Goal: Task Accomplishment & Management: Manage account settings

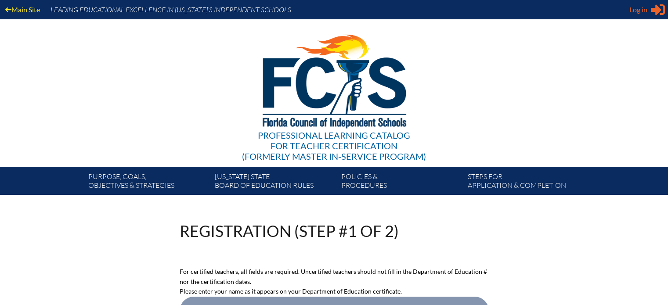
click at [640, 7] on span "Log in" at bounding box center [639, 9] width 18 height 11
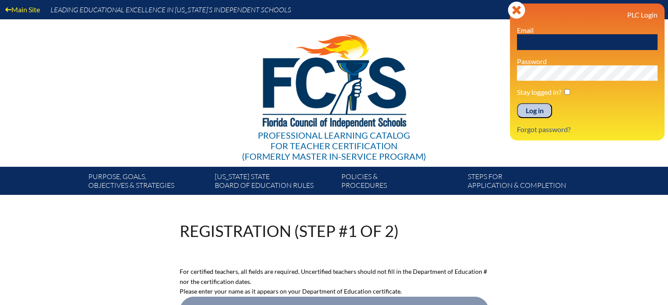
click at [560, 45] on input "text" at bounding box center [587, 42] width 141 height 16
type input "w"
type input "[EMAIL_ADDRESS][DOMAIN_NAME]"
click at [567, 91] on input "checkbox" at bounding box center [568, 92] width 6 height 6
checkbox input "true"
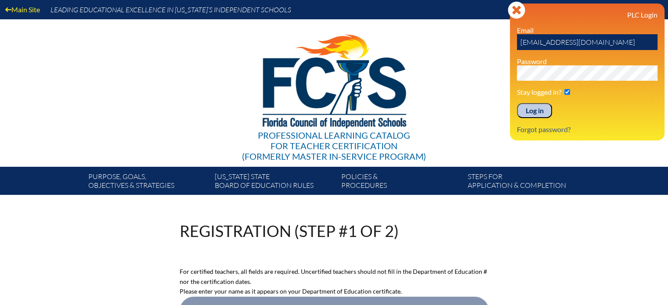
click at [531, 107] on input "Log in" at bounding box center [534, 110] width 35 height 15
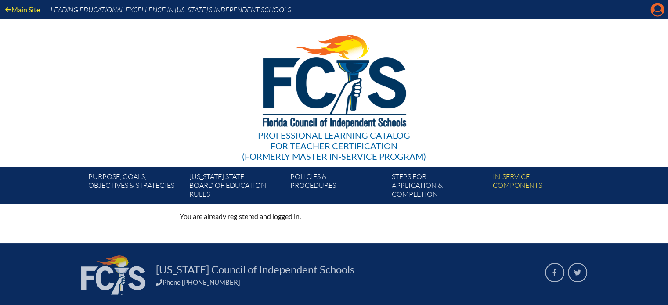
click at [655, 10] on icon "Manage account" at bounding box center [658, 10] width 14 height 14
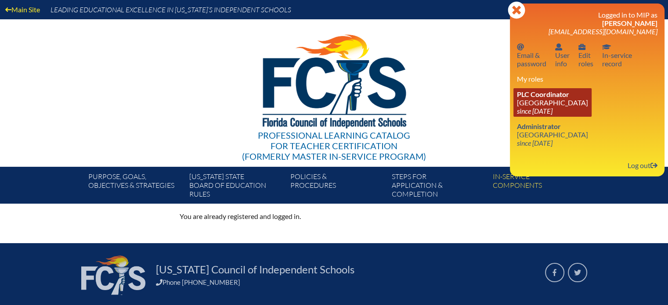
click at [534, 103] on link "PLC Coordinator Miami Country Day School since 2024 Aug 1" at bounding box center [553, 102] width 78 height 29
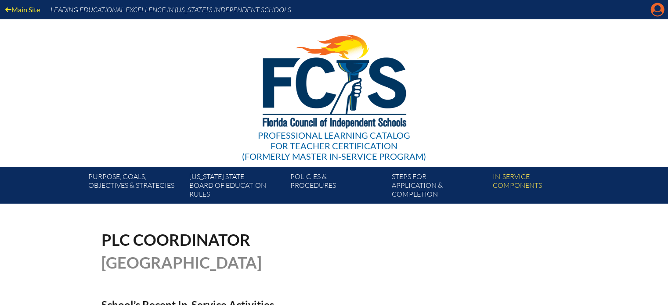
click at [653, 8] on icon at bounding box center [658, 10] width 14 height 14
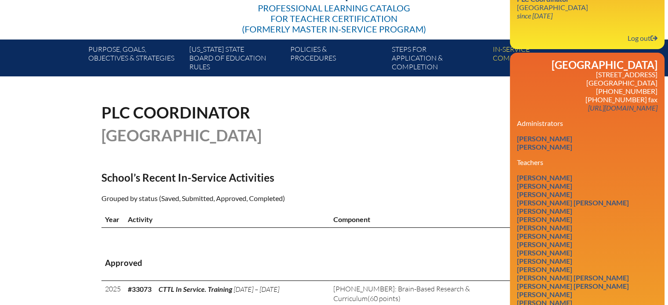
scroll to position [132, 0]
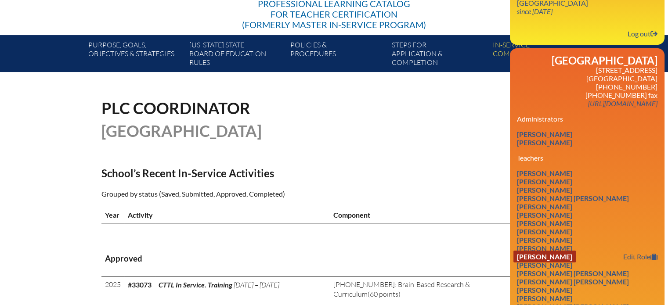
click at [576, 258] on link "Matthew James Dimos" at bounding box center [545, 257] width 62 height 12
click at [631, 258] on link "Edit Role" at bounding box center [640, 257] width 41 height 12
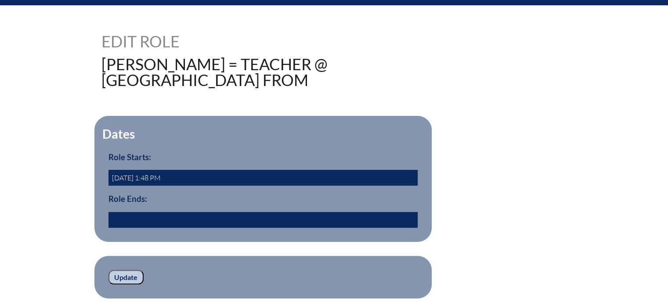
scroll to position [220, 0]
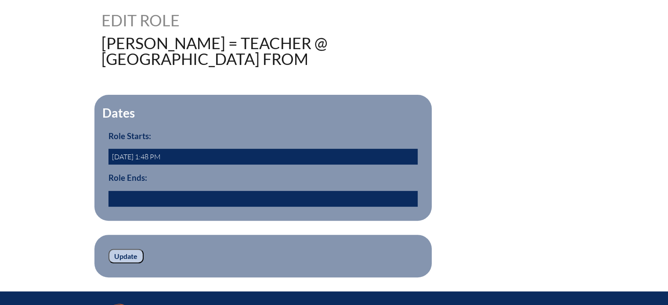
click at [118, 196] on input "text" at bounding box center [263, 199] width 309 height 16
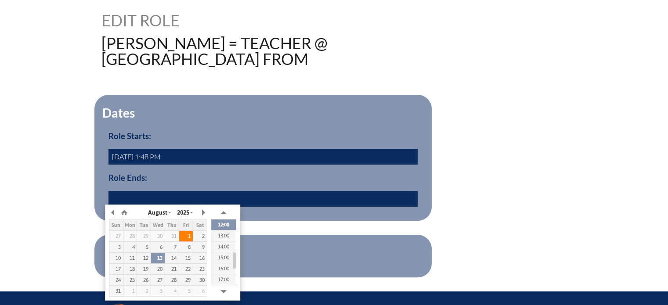
click at [189, 236] on div "1" at bounding box center [186, 236] width 14 height 6
type input "2025/08/01 11:38"
click at [270, 230] on form "Dates Role Starts: 2020-07-18 1:48 PM Role Ends: 2025/08/01 11:38 yes Update" at bounding box center [335, 186] width 466 height 183
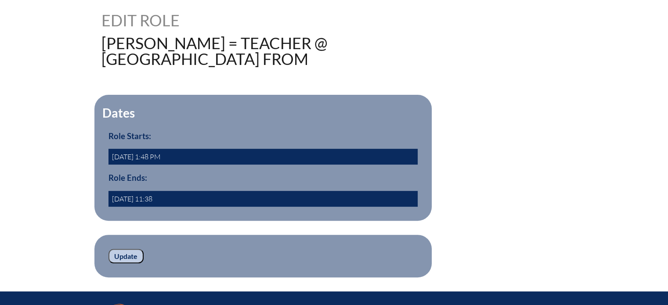
click at [124, 252] on input "Update" at bounding box center [126, 256] width 35 height 15
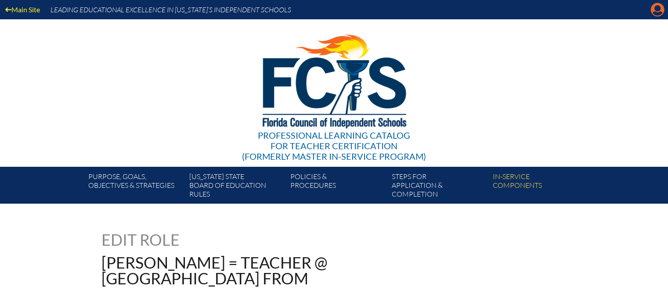
click at [656, 11] on icon "Manage account" at bounding box center [658, 10] width 14 height 14
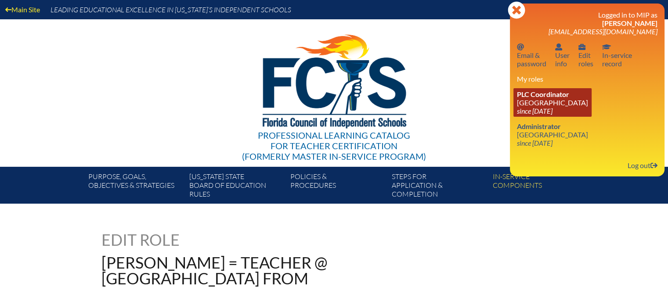
click at [538, 110] on icon "since [DATE]" at bounding box center [535, 111] width 36 height 8
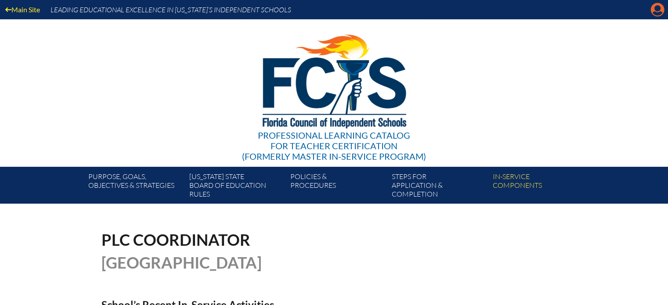
click at [657, 12] on icon "Manage account" at bounding box center [658, 10] width 14 height 14
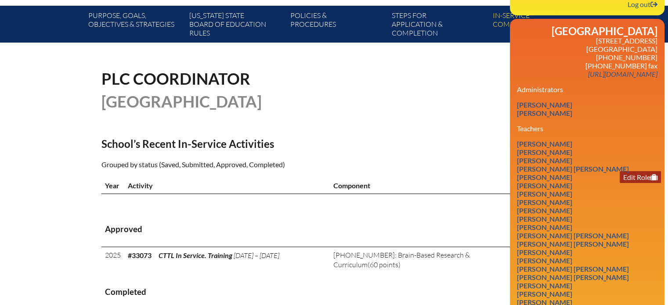
scroll to position [176, 0]
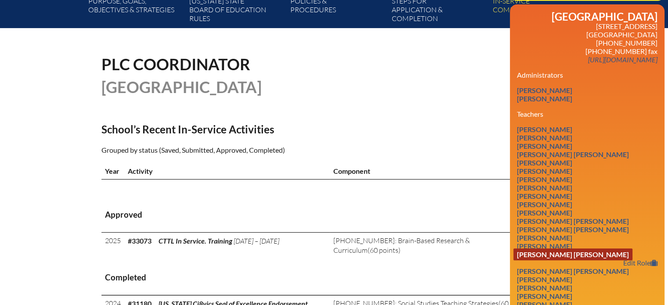
click at [598, 256] on link "[PERSON_NAME] [PERSON_NAME]" at bounding box center [573, 255] width 119 height 12
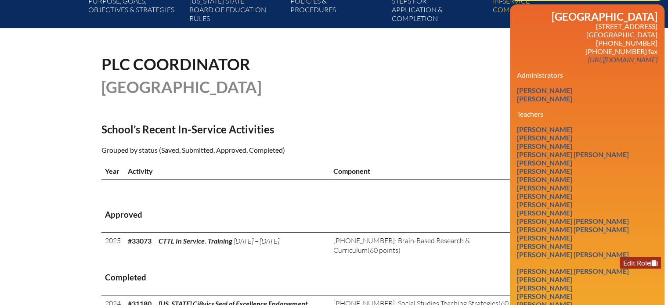
click at [627, 257] on link "Edit Role" at bounding box center [640, 263] width 41 height 12
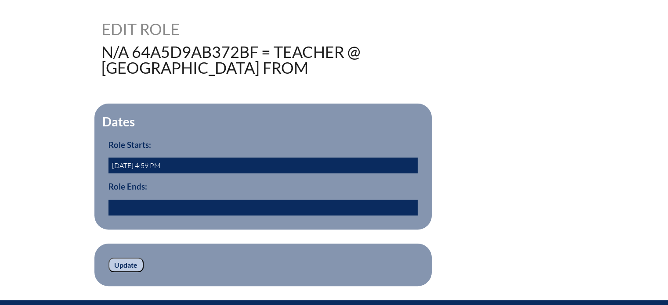
scroll to position [220, 0]
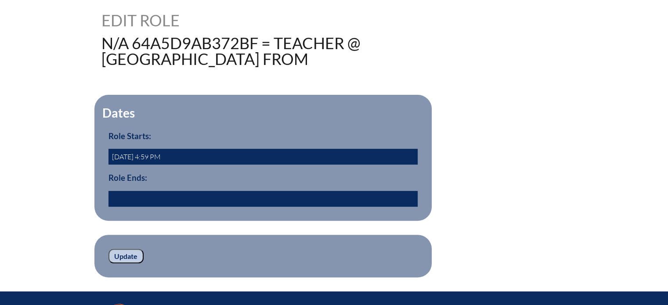
click at [141, 201] on input "text" at bounding box center [263, 199] width 309 height 16
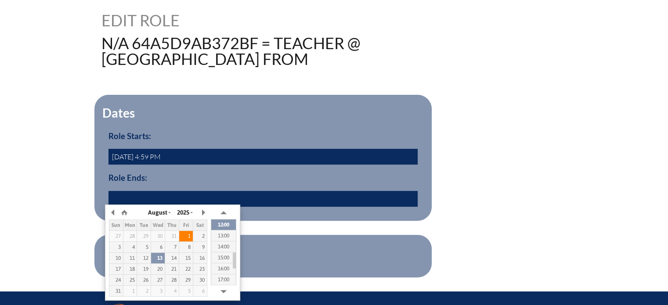
click at [185, 235] on div "1" at bounding box center [186, 236] width 14 height 6
type input "[DATE] 11:38"
click at [281, 228] on form "Dates Role Starts: [DATE] 4:59 PM Role Ends: [DATE] 11:38 yes Update" at bounding box center [335, 186] width 466 height 183
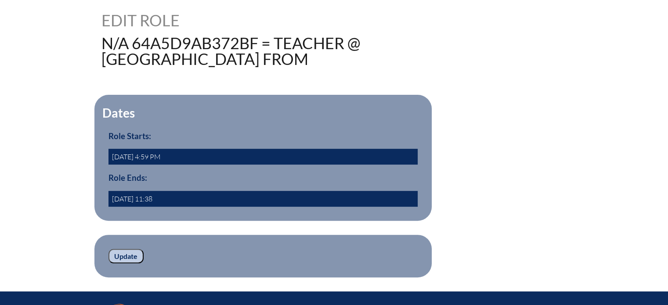
click at [125, 256] on input "Update" at bounding box center [126, 256] width 35 height 15
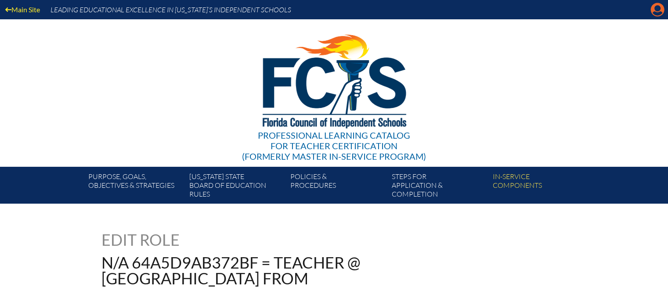
click at [658, 11] on icon at bounding box center [658, 10] width 14 height 14
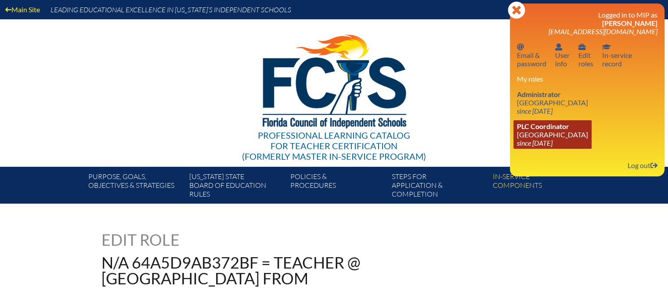
click at [528, 129] on span "PLC Coordinator" at bounding box center [543, 126] width 52 height 8
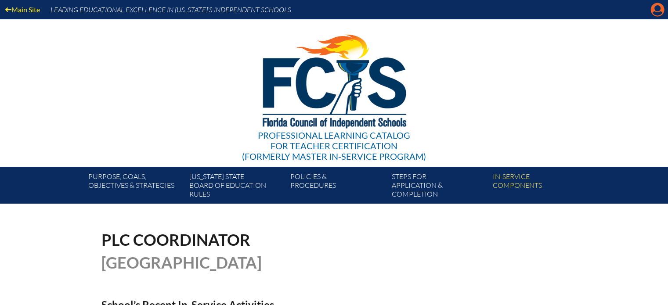
click at [656, 10] on icon "Manage account" at bounding box center [658, 10] width 14 height 14
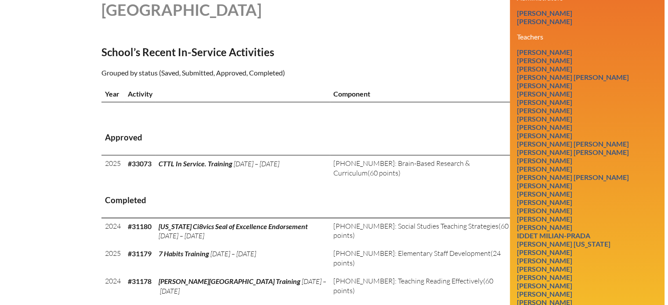
scroll to position [264, 0]
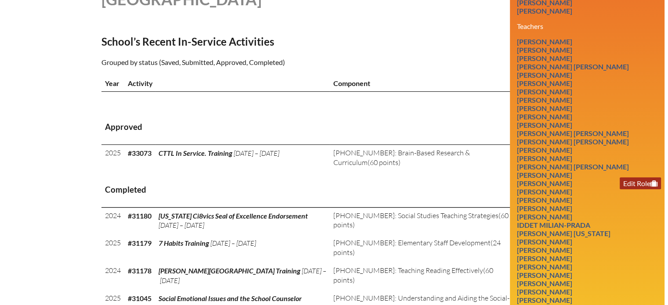
click at [624, 186] on link "Edit Role" at bounding box center [640, 184] width 41 height 12
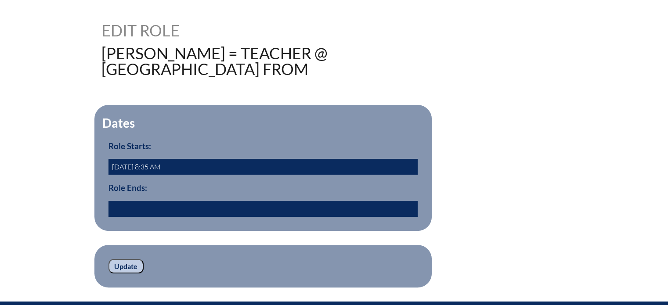
scroll to position [220, 0]
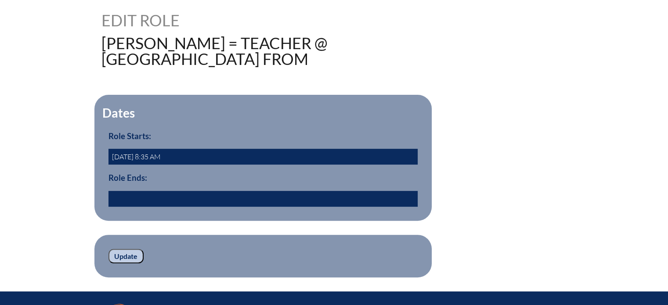
click at [185, 201] on input "text" at bounding box center [263, 199] width 309 height 16
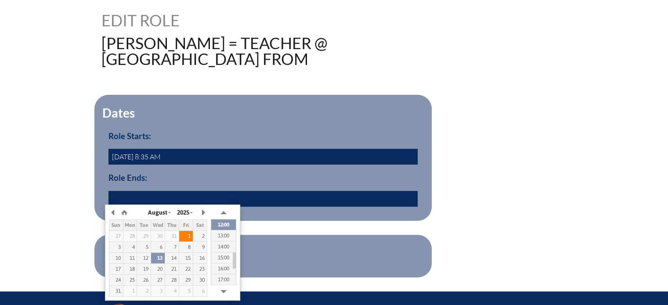
click at [189, 235] on div "1" at bounding box center [186, 236] width 14 height 6
type input "[DATE] 11:39"
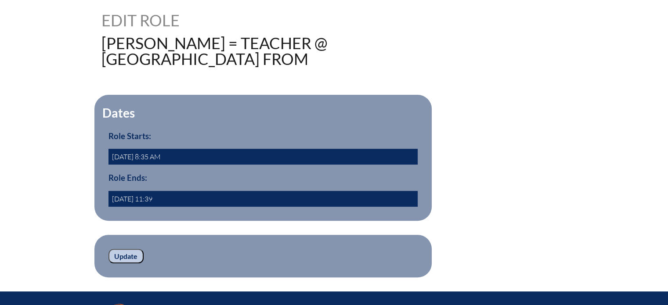
click at [317, 225] on form "Dates Role Starts: 2020-08-14 8:35 AM Role Ends: 2025/08/01 11:39 yes Update" at bounding box center [335, 186] width 466 height 183
click at [134, 253] on input "Update" at bounding box center [126, 256] width 35 height 15
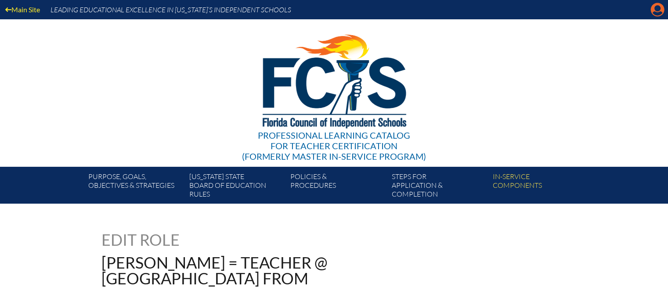
click at [664, 10] on icon at bounding box center [658, 10] width 14 height 14
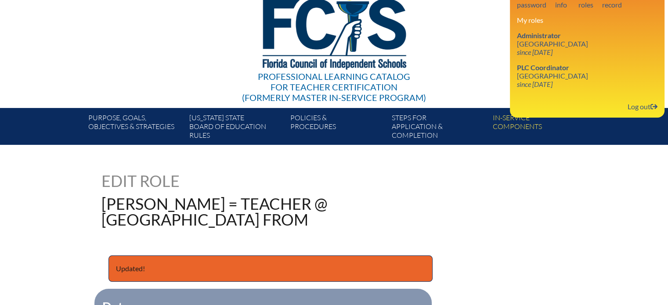
scroll to position [44, 0]
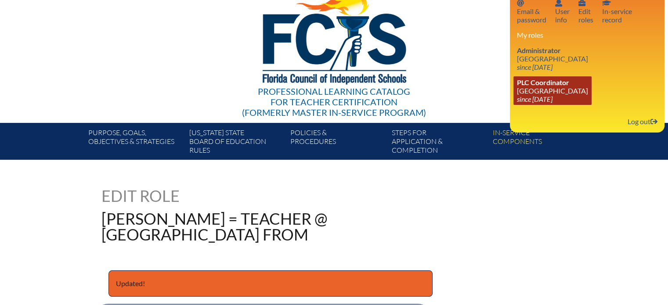
click at [547, 87] on link "PLC Coordinator Miami Country Day School since 2024 Aug 1" at bounding box center [553, 90] width 78 height 29
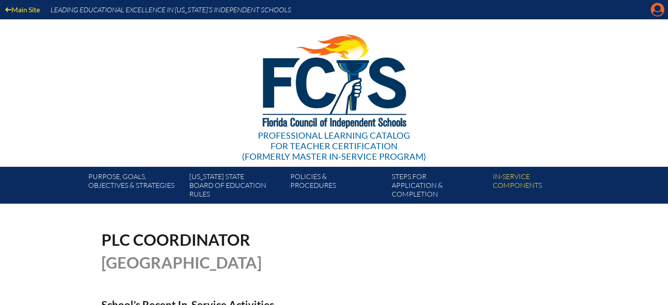
click at [657, 10] on icon "Manage account" at bounding box center [658, 10] width 14 height 14
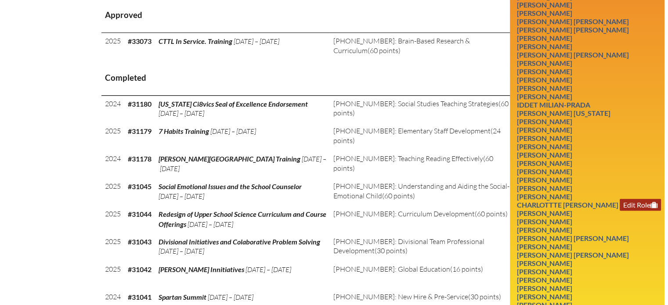
scroll to position [395, 0]
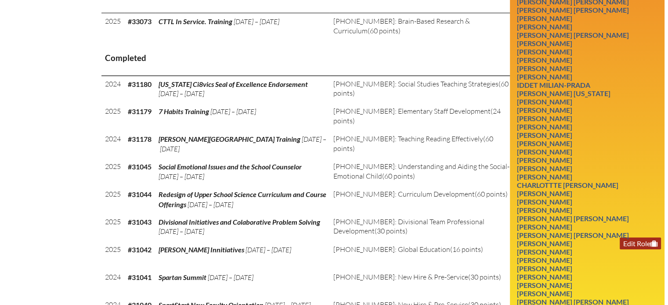
click at [634, 240] on link "Edit Role" at bounding box center [640, 244] width 41 height 12
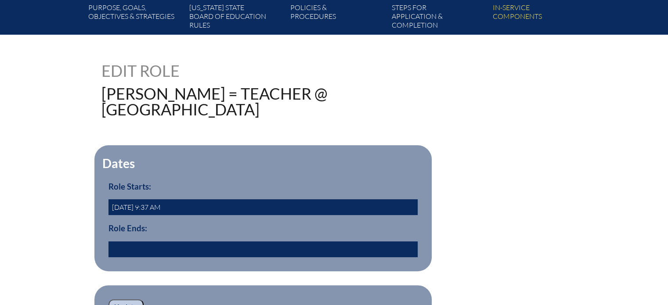
scroll to position [176, 0]
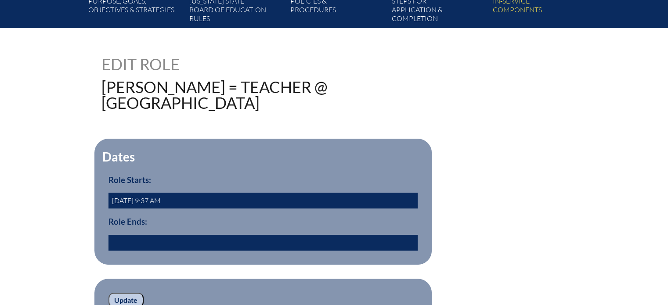
click at [201, 240] on input "text" at bounding box center [263, 243] width 309 height 16
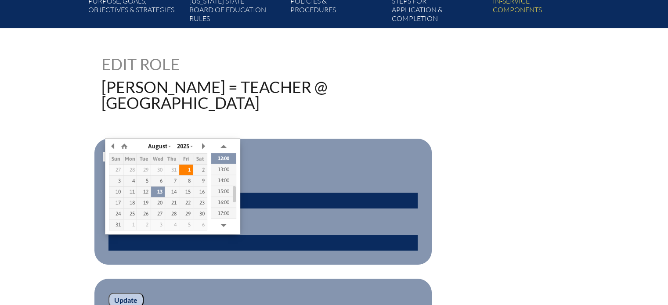
click at [187, 169] on div "1" at bounding box center [186, 170] width 14 height 6
type input "[DATE] 11:40"
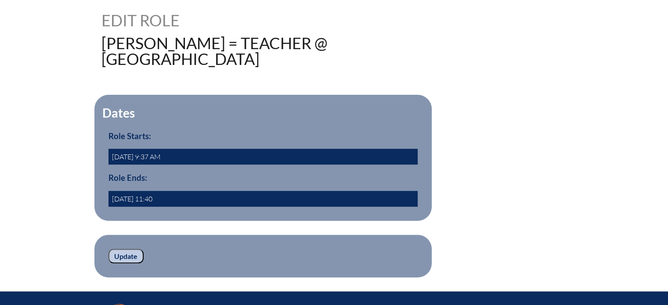
click at [119, 250] on input "Update" at bounding box center [126, 256] width 35 height 15
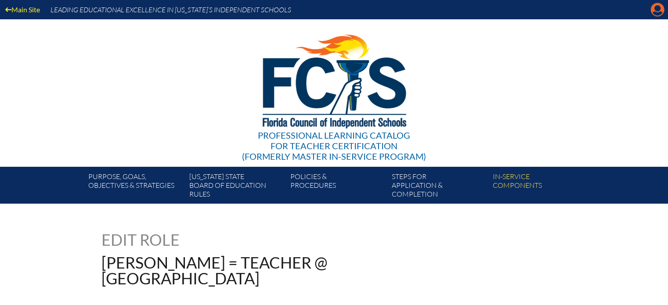
click at [662, 9] on icon at bounding box center [658, 10] width 14 height 14
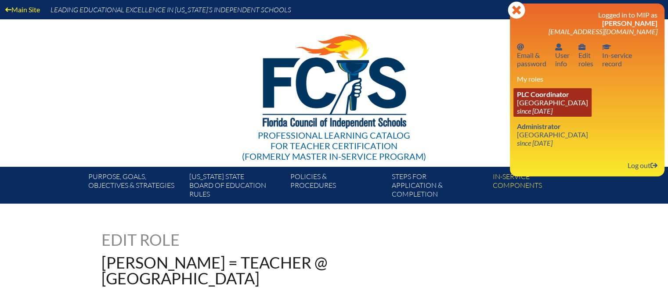
click at [534, 102] on link "PLC Coordinator Miami Country Day School since 2024 Aug 1" at bounding box center [553, 102] width 78 height 29
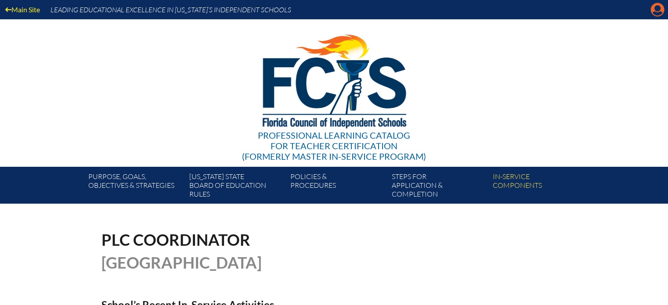
click at [656, 7] on icon "Manage account" at bounding box center [658, 10] width 14 height 14
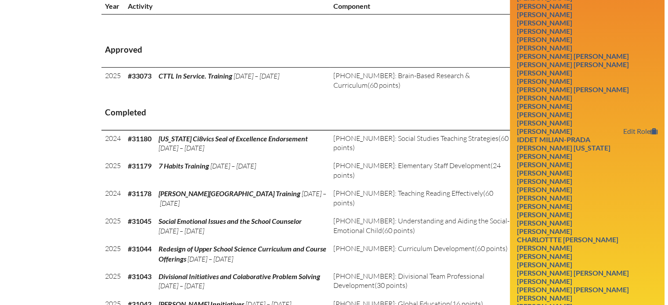
scroll to position [395, 0]
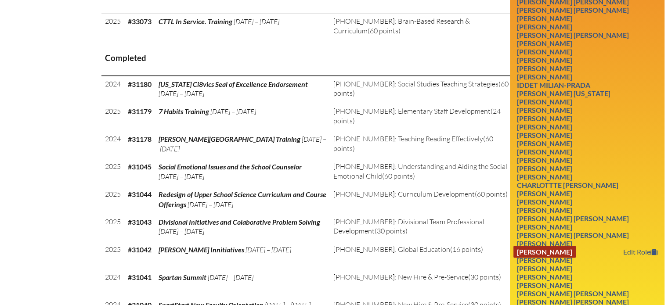
click at [576, 247] on link "[PERSON_NAME]" at bounding box center [545, 252] width 62 height 12
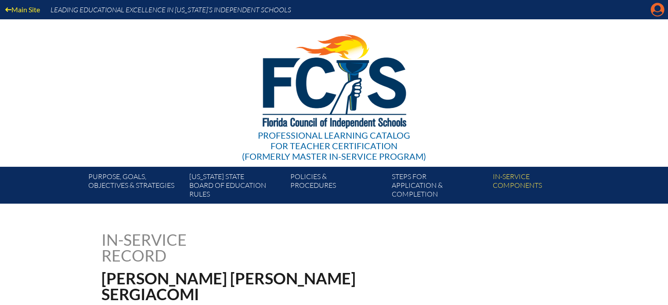
click at [659, 10] on icon "Manage account" at bounding box center [658, 10] width 14 height 14
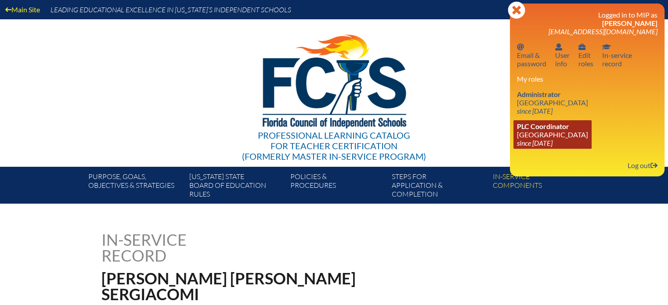
click at [539, 134] on link "PLC Coordinator Miami Country Day School since 2024 Aug 1" at bounding box center [553, 134] width 78 height 29
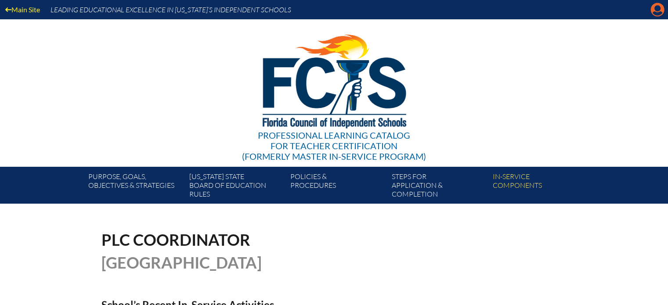
click at [657, 9] on icon "Manage account" at bounding box center [658, 10] width 14 height 14
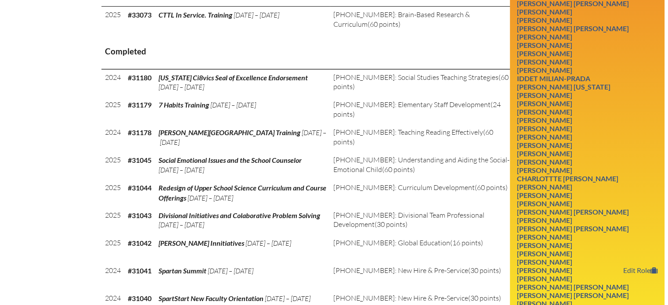
scroll to position [439, 0]
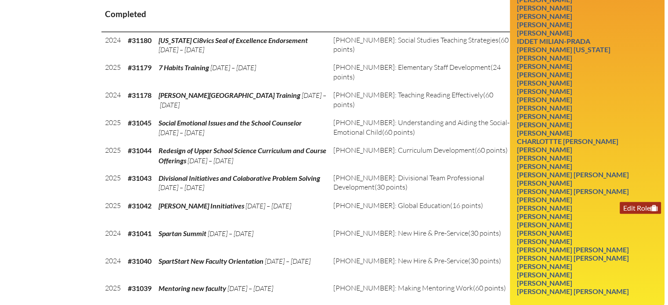
click at [638, 211] on link "Edit Role" at bounding box center [640, 208] width 41 height 12
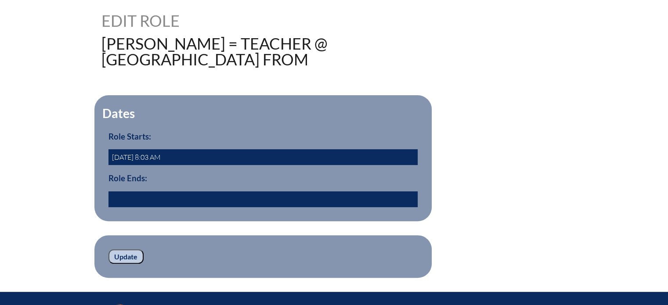
scroll to position [220, 0]
click at [196, 195] on input "text" at bounding box center [263, 199] width 309 height 16
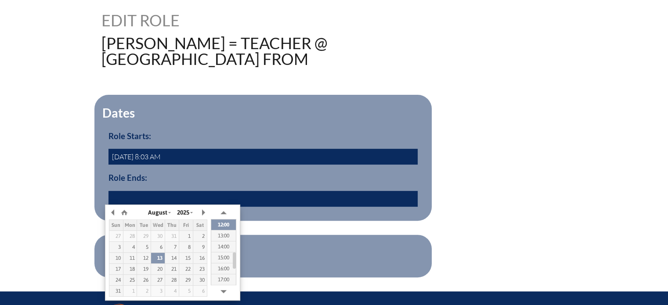
type input "2025/08/01 11:38"
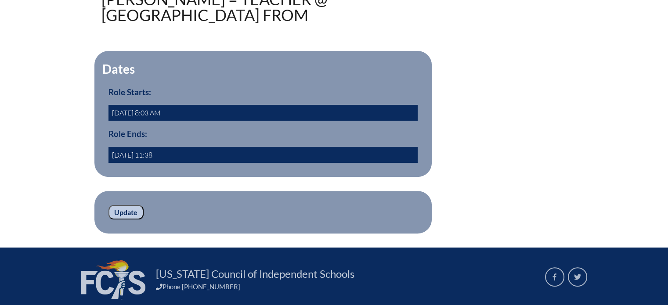
click at [323, 178] on form "Dates Role Starts: 2019-08-07 8:03 AM Role Ends: 2025/08/01 11:38 yes Update" at bounding box center [335, 142] width 466 height 183
click at [121, 210] on input "Update" at bounding box center [126, 212] width 35 height 15
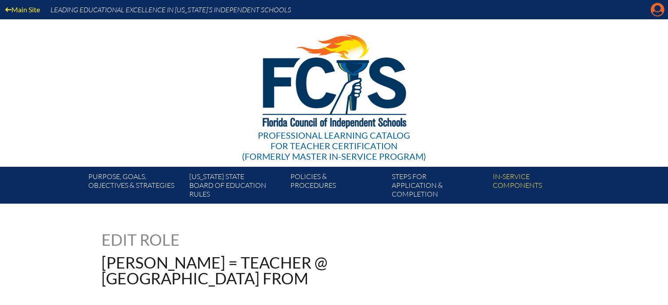
click at [654, 10] on icon at bounding box center [658, 10] width 14 height 14
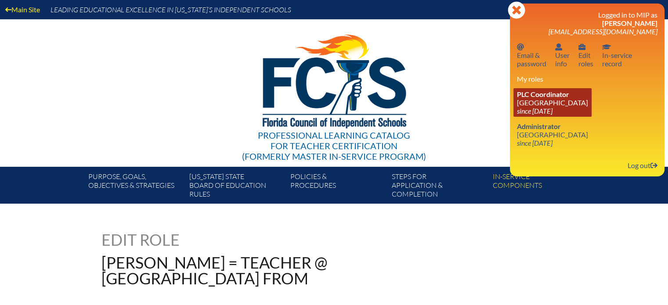
click at [540, 104] on link "PLC Coordinator Miami Country Day School since 2024 Aug 1" at bounding box center [553, 102] width 78 height 29
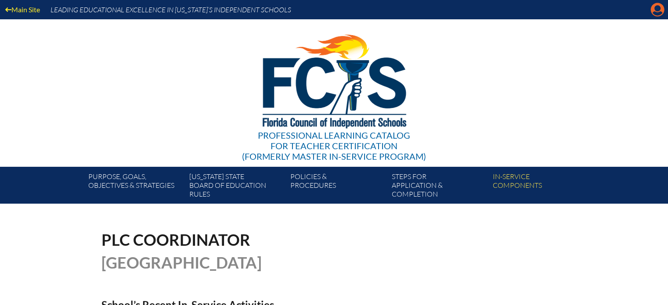
click at [659, 7] on icon "Manage account" at bounding box center [658, 10] width 14 height 14
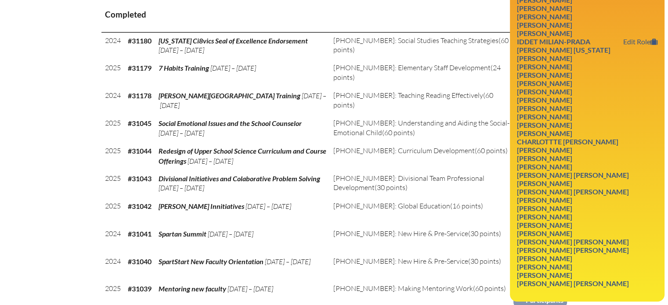
scroll to position [439, 0]
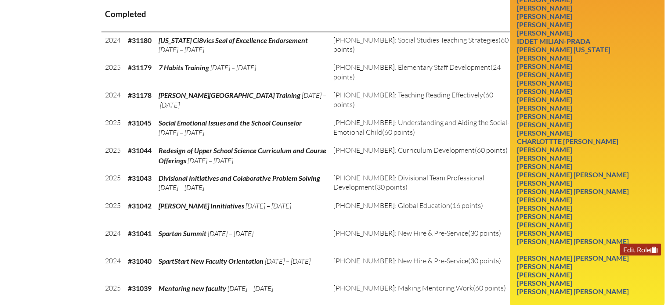
click at [624, 244] on link "Edit Role" at bounding box center [640, 250] width 41 height 12
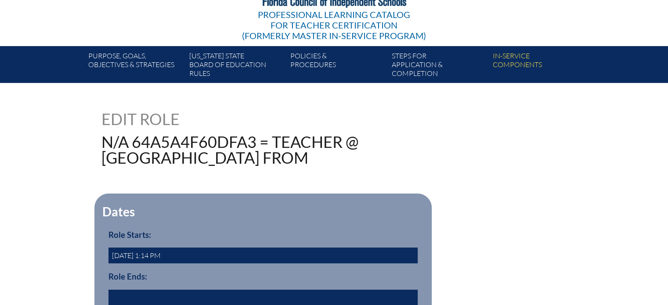
scroll to position [132, 0]
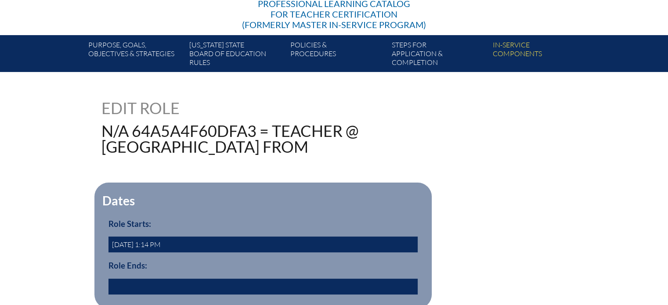
click at [159, 283] on input "text" at bounding box center [263, 287] width 309 height 16
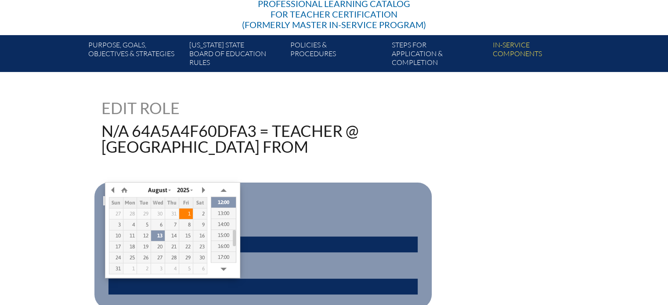
click at [185, 212] on div "1" at bounding box center [186, 214] width 14 height 6
type input "2025/08/01 11:41"
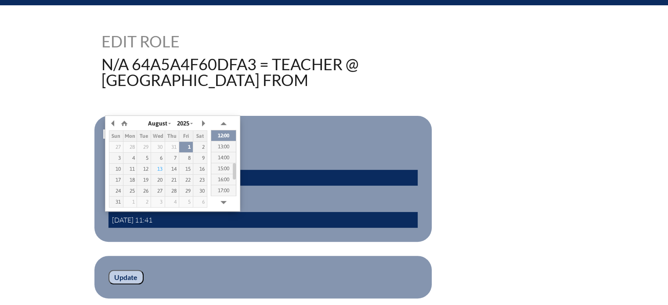
scroll to position [220, 0]
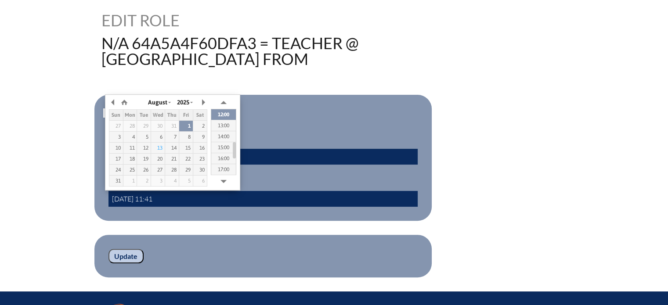
click at [120, 253] on input "Update" at bounding box center [126, 256] width 35 height 15
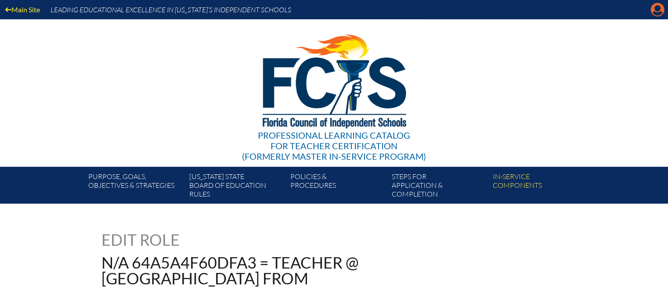
click at [654, 11] on icon at bounding box center [658, 10] width 14 height 14
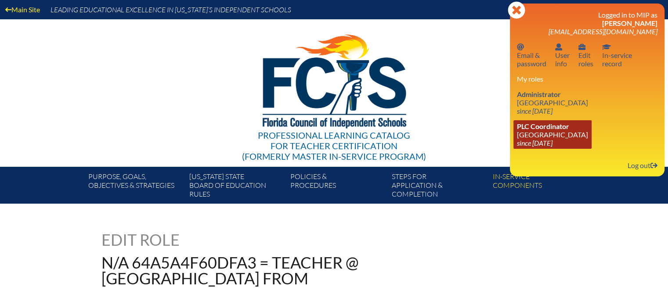
click at [543, 134] on link "PLC Coordinator Miami Country Day School since 2024 Aug 1" at bounding box center [553, 134] width 78 height 29
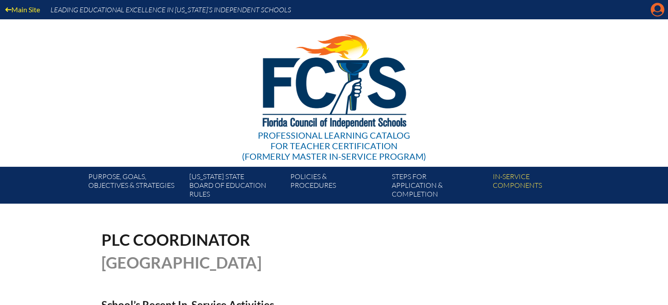
click at [659, 11] on icon "Manage account" at bounding box center [658, 10] width 14 height 14
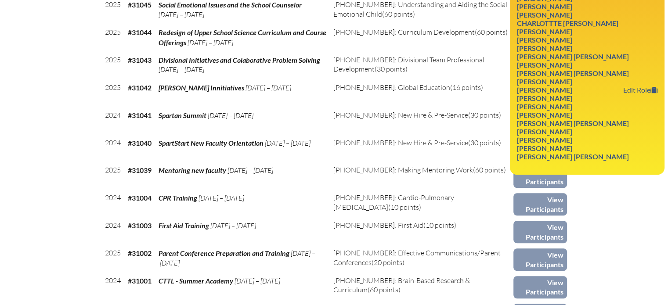
scroll to position [615, 0]
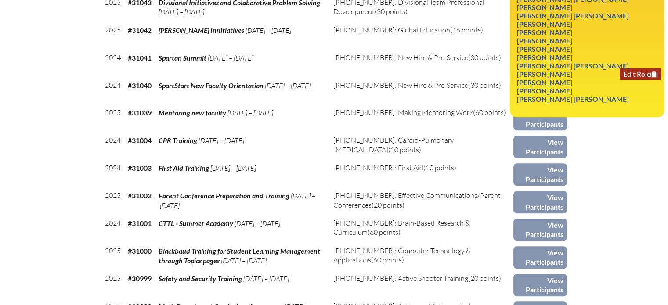
click at [627, 69] on link "Edit Role" at bounding box center [640, 74] width 41 height 12
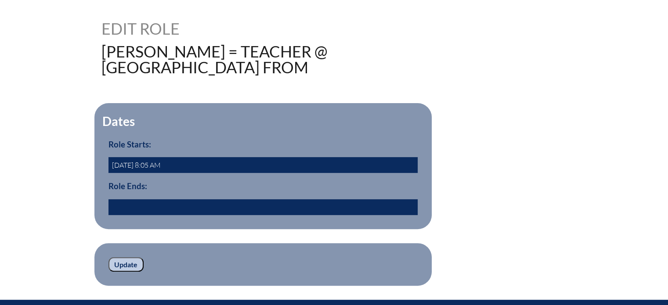
scroll to position [220, 0]
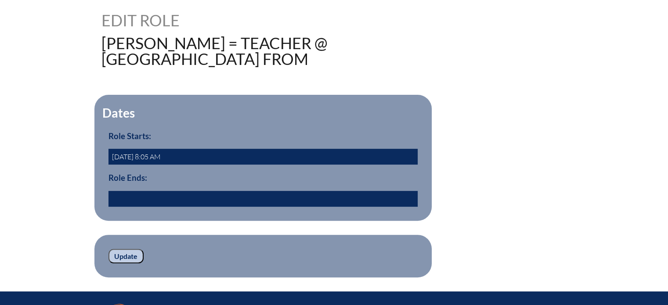
click at [150, 203] on input "text" at bounding box center [263, 199] width 309 height 16
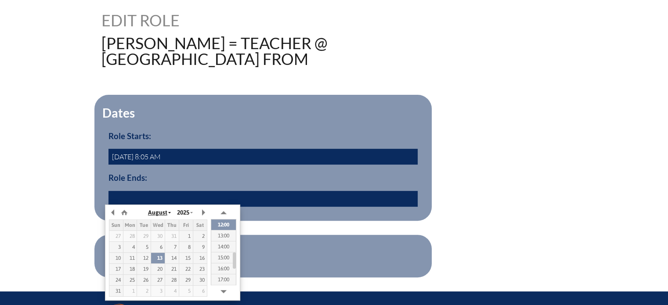
type input "2025/08/01 11:38"
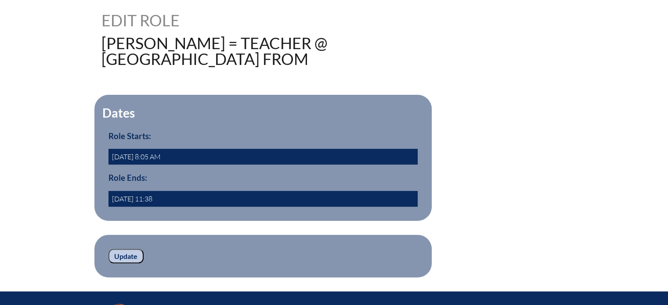
click at [269, 209] on fieldset "Dates Role Starts: 2019-08-07 8:05 AM Role Ends: 2025/08/01 11:38" at bounding box center [262, 158] width 337 height 126
click at [128, 253] on input "Update" at bounding box center [126, 256] width 35 height 15
